Goal: Book appointment/travel/reservation

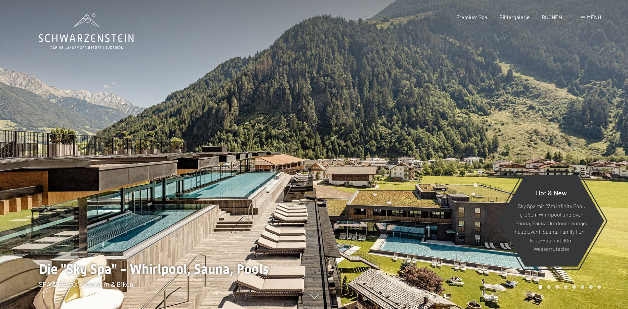
click at [586, 17] on div "Menü" at bounding box center [590, 16] width 20 height 7
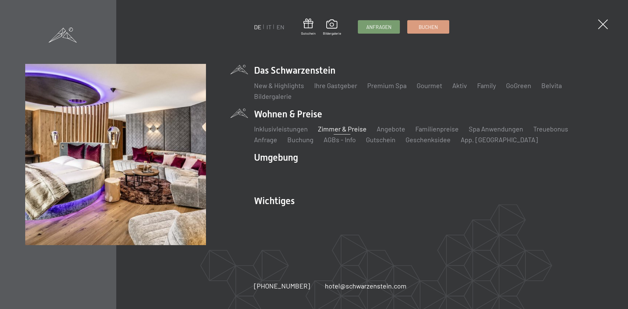
click at [347, 128] on link "Zimmer & Preise" at bounding box center [342, 129] width 49 height 8
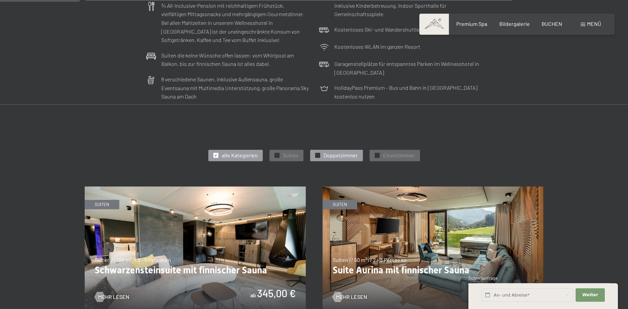
scroll to position [274, 0]
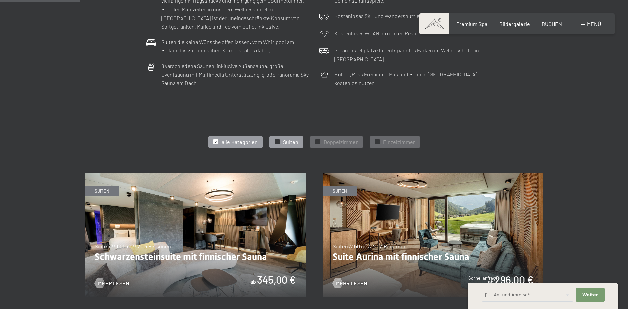
click at [286, 142] on span "Suiten" at bounding box center [290, 141] width 15 height 7
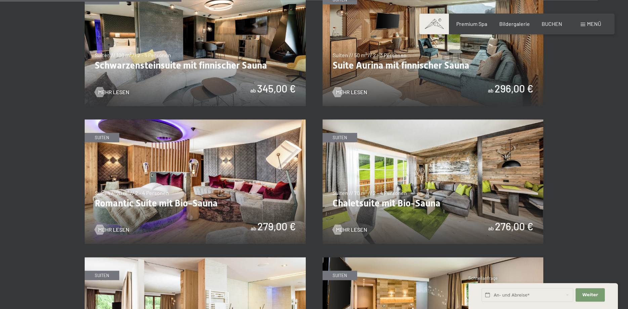
scroll to position [445, 0]
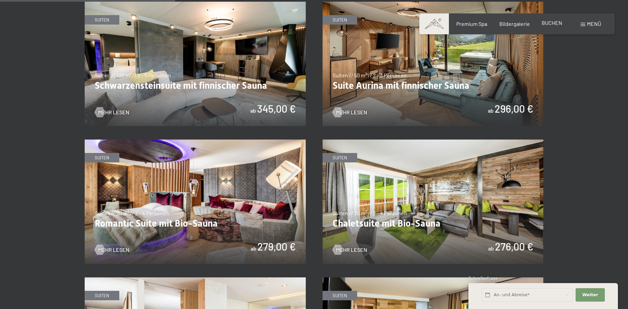
click at [555, 22] on span "BUCHEN" at bounding box center [551, 22] width 20 height 6
click at [174, 94] on img at bounding box center [195, 64] width 221 height 124
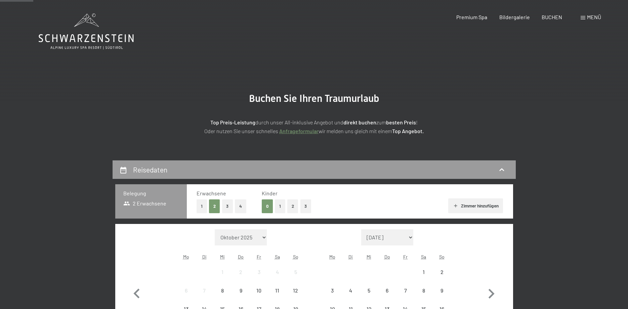
scroll to position [103, 0]
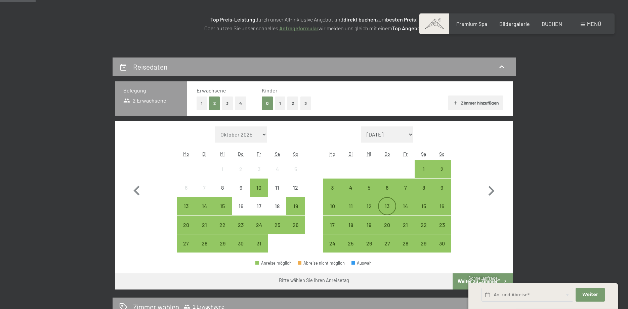
click at [386, 207] on div "13" at bounding box center [387, 211] width 17 height 17
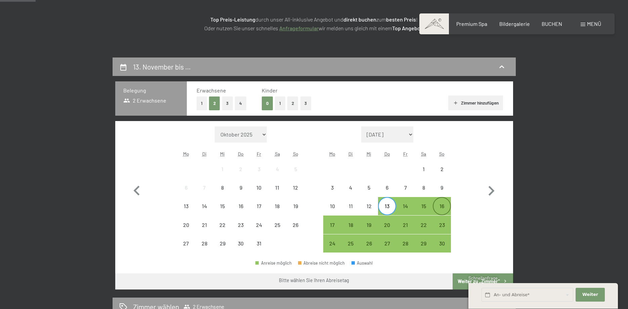
click at [447, 207] on div "16" at bounding box center [441, 211] width 17 height 17
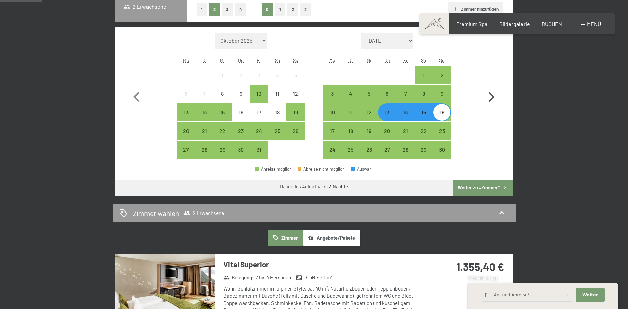
scroll to position [206, 0]
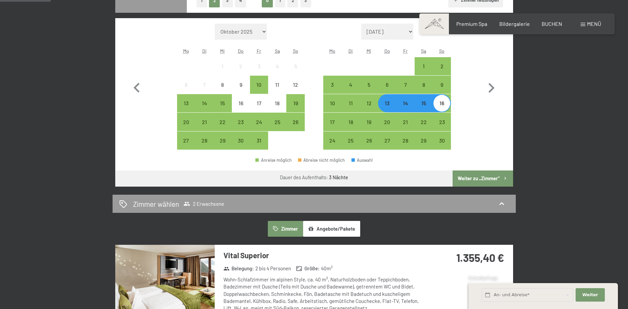
click at [483, 179] on button "Weiter zu „Zimmer“" at bounding box center [482, 178] width 60 height 16
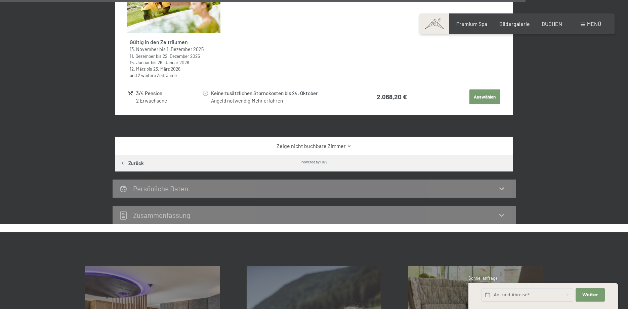
scroll to position [1976, 0]
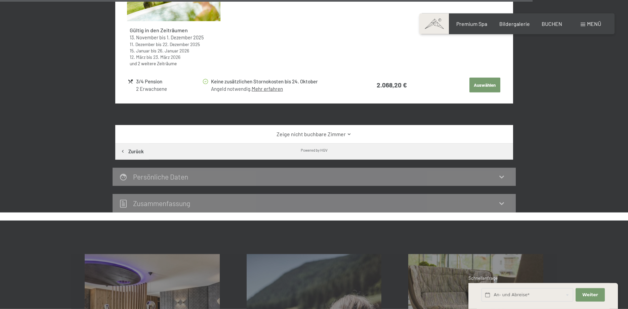
click at [338, 130] on link "Zeige nicht buchbare Zimmer" at bounding box center [314, 133] width 374 height 7
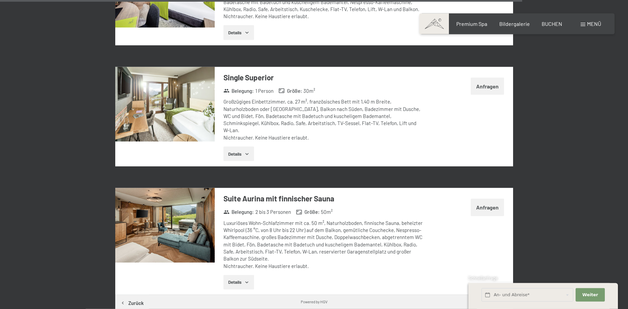
scroll to position [2661, 0]
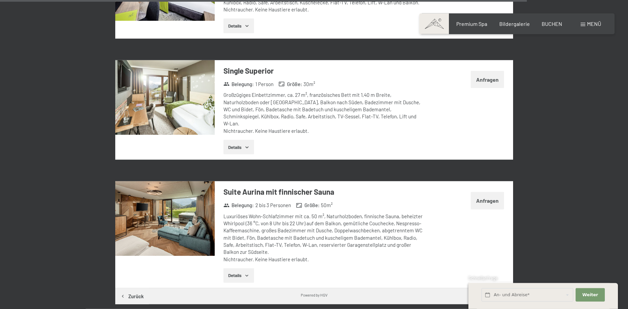
click at [264, 202] on span "2 bis 3 Personen" at bounding box center [273, 205] width 36 height 7
click at [272, 186] on h3 "Suite Aurina mit finnischer Sauna" at bounding box center [323, 191] width 200 height 10
click at [129, 288] on button "Zurück" at bounding box center [132, 296] width 34 height 16
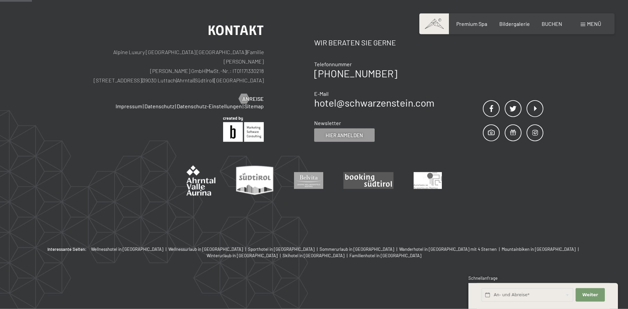
scroll to position [160, 0]
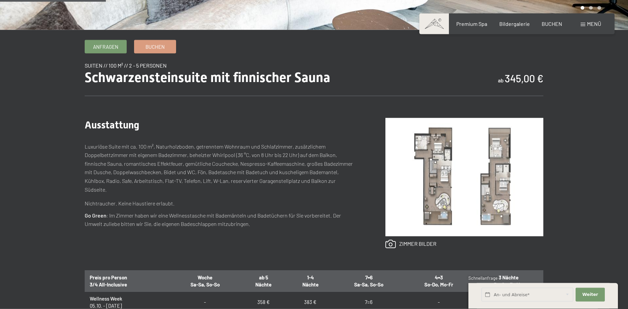
scroll to position [206, 0]
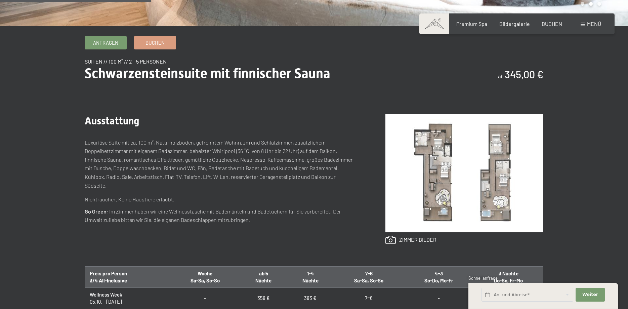
click at [432, 168] on img at bounding box center [464, 173] width 158 height 118
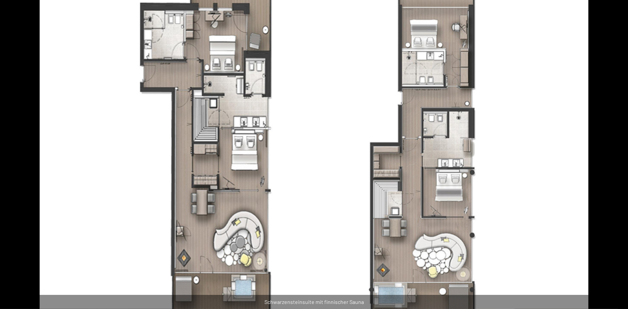
scroll to position [137, 0]
